Goal: Information Seeking & Learning: Learn about a topic

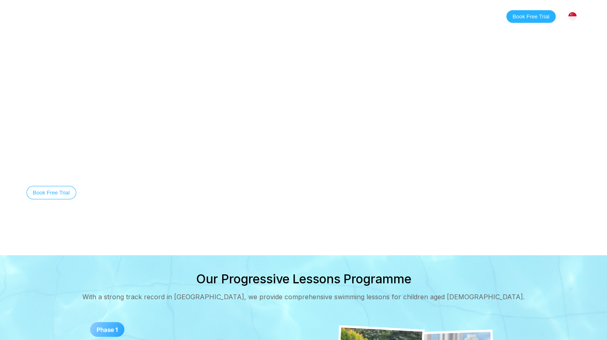
click at [105, 22] on nav "Home Classes About Locations [PERSON_NAME][GEOGRAPHIC_DATA] [GEOGRAPHIC_DATA] […" at bounding box center [167, 16] width 227 height 14
click at [104, 18] on link "Classes" at bounding box center [109, 16] width 40 height 8
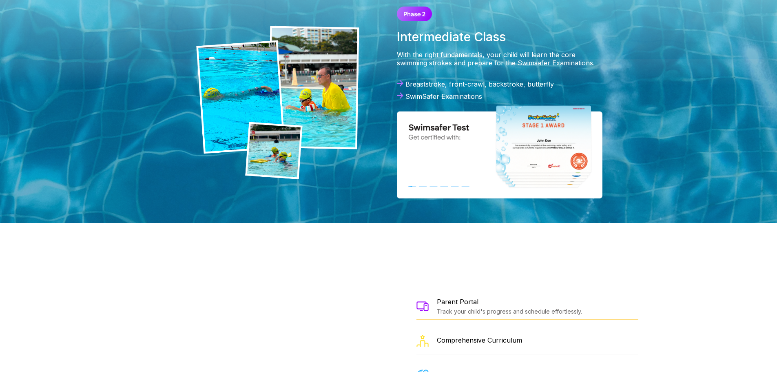
scroll to position [1116, 0]
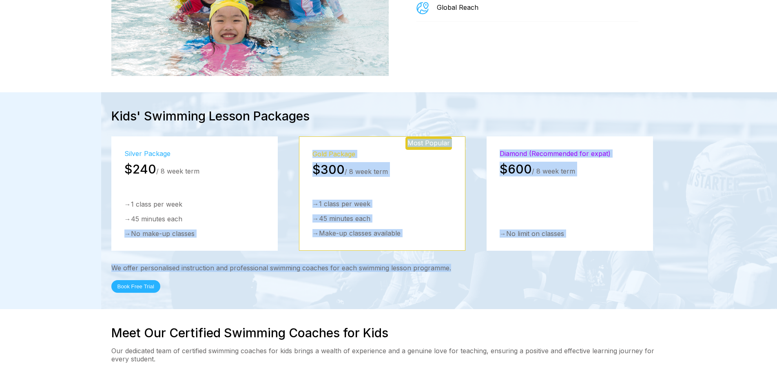
drag, startPoint x: 478, startPoint y: 215, endPoint x: 233, endPoint y: 169, distance: 249.3
click at [233, 169] on div "Kids' Swimming Lesson Packages Silver Package $240 / 8 week term → 1 class per …" at bounding box center [388, 200] width 587 height 184
click at [233, 200] on div "→ 1 class per week → 45 minutes each → No make-up classes" at bounding box center [194, 219] width 140 height 38
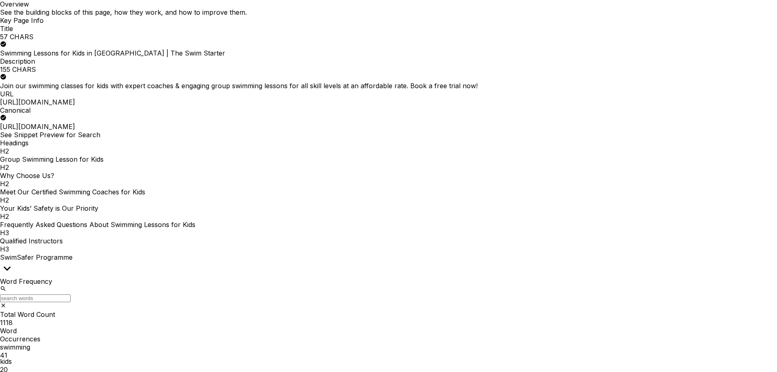
scroll to position [163, 0]
click at [218, 0] on div at bounding box center [388, 0] width 777 height 0
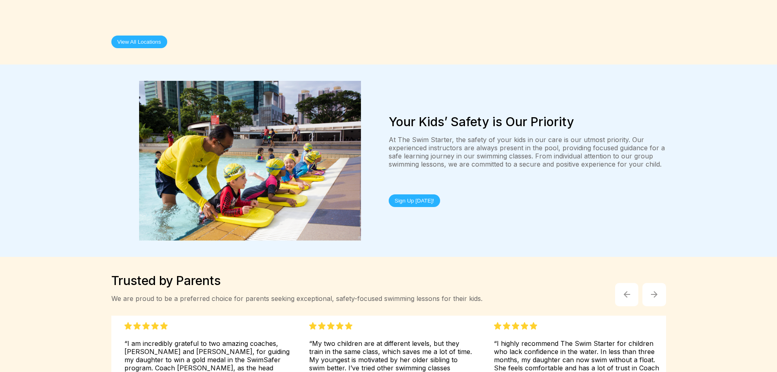
scroll to position [1665, 0]
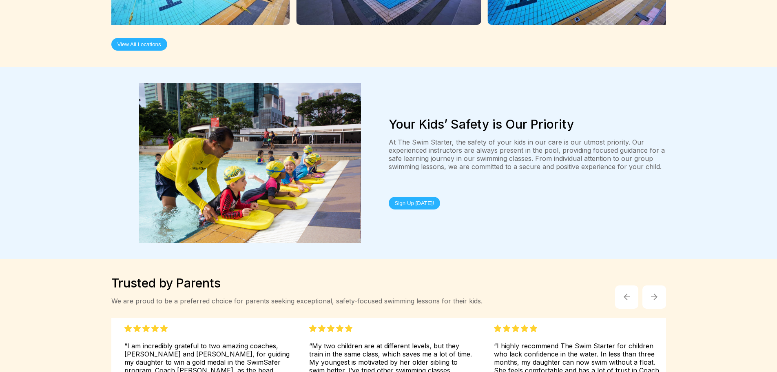
click at [583, 190] on div "Your Kids’ Safety is Our Priority At The Swim Starter, the safety of your kids …" at bounding box center [388, 163] width 587 height 160
